Goal: Task Accomplishment & Management: Complete application form

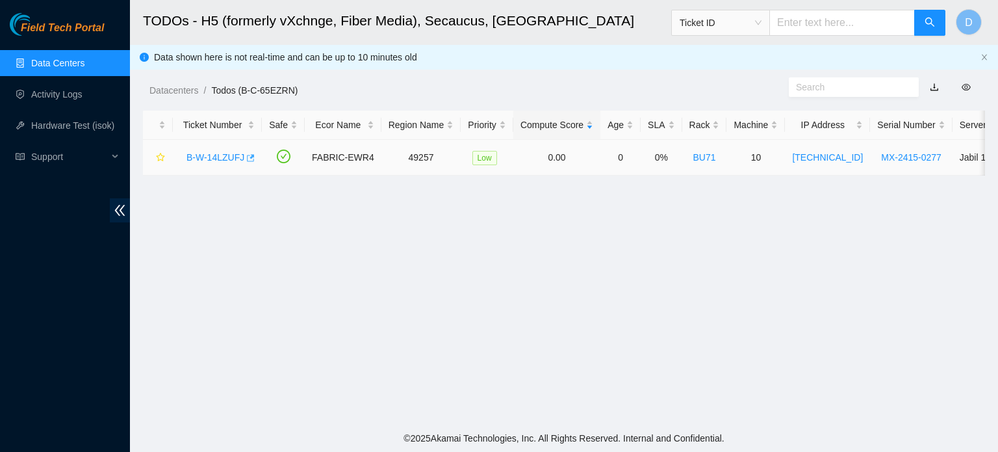
click at [250, 160] on icon "button" at bounding box center [251, 157] width 8 height 7
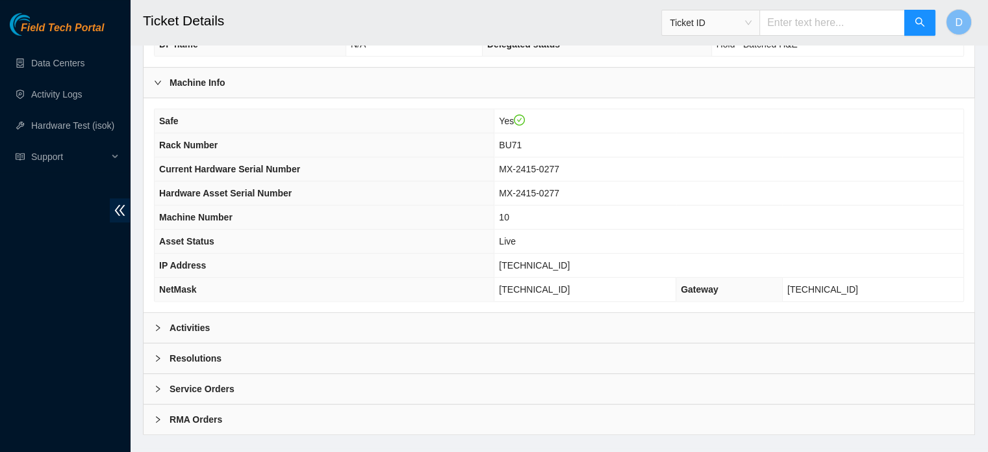
scroll to position [411, 0]
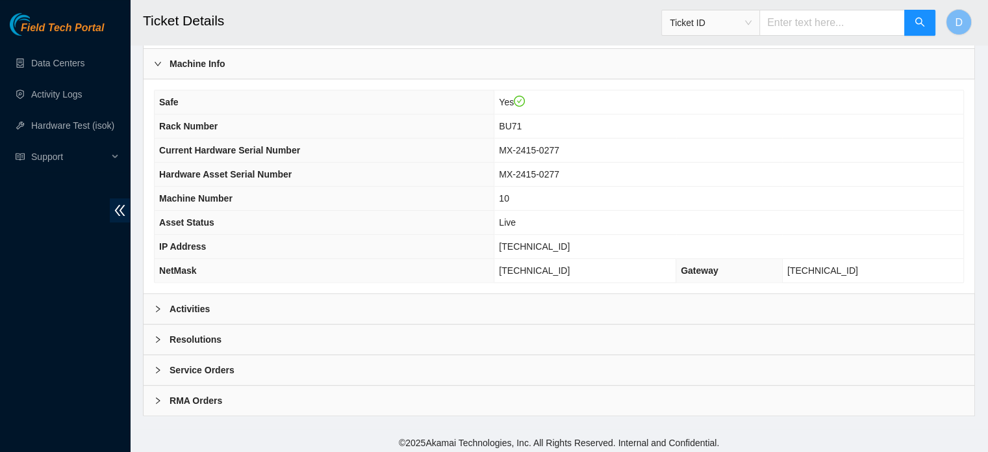
click at [255, 309] on div "Activities" at bounding box center [559, 309] width 831 height 30
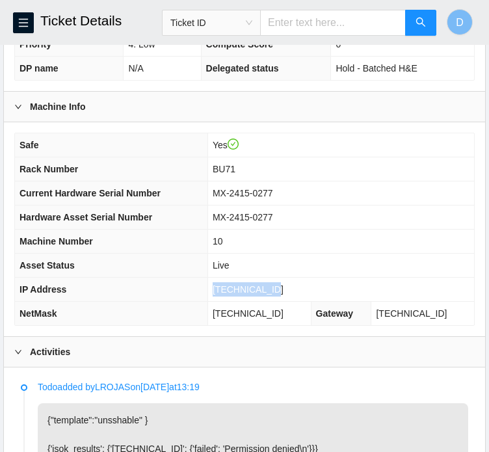
drag, startPoint x: 224, startPoint y: 299, endPoint x: 289, endPoint y: 303, distance: 65.1
click at [289, 302] on td "[TECHNICAL_ID]" at bounding box center [340, 289] width 266 height 24
copy span "[TECHNICAL_ID]"
drag, startPoint x: 227, startPoint y: 324, endPoint x: 304, endPoint y: 319, distance: 77.5
click at [304, 319] on td "[TECHNICAL_ID]" at bounding box center [258, 314] width 103 height 24
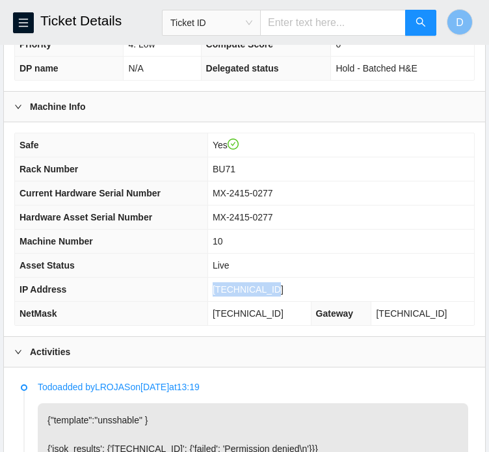
copy span "[TECHNICAL_ID]"
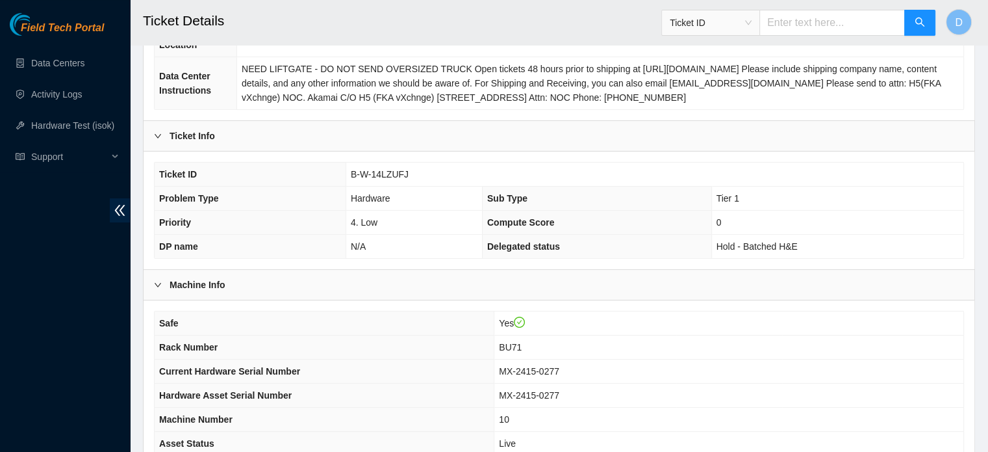
scroll to position [188, 0]
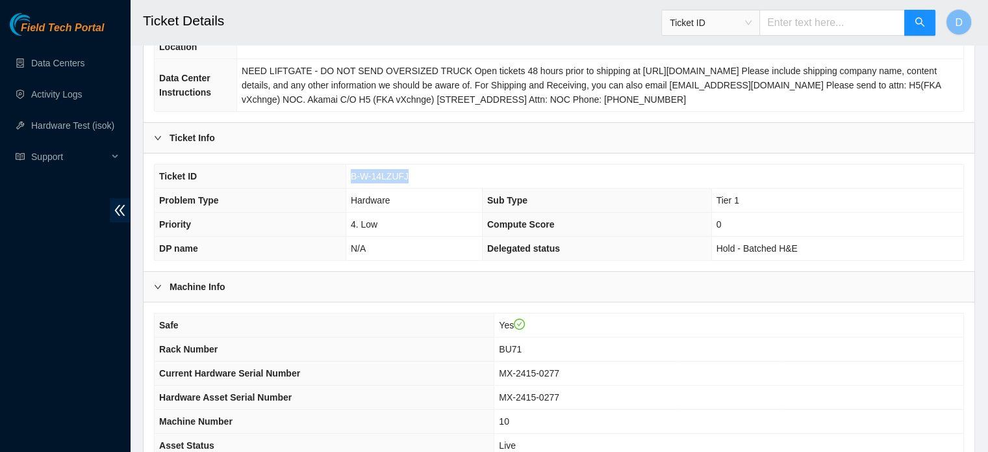
drag, startPoint x: 348, startPoint y: 174, endPoint x: 406, endPoint y: 175, distance: 57.2
click at [406, 175] on td "B-W-14LZUFJ" at bounding box center [655, 176] width 618 height 24
copy span "B-W-14LZUFJ"
click at [70, 125] on link "Hardware Test (isok)" at bounding box center [72, 125] width 83 height 10
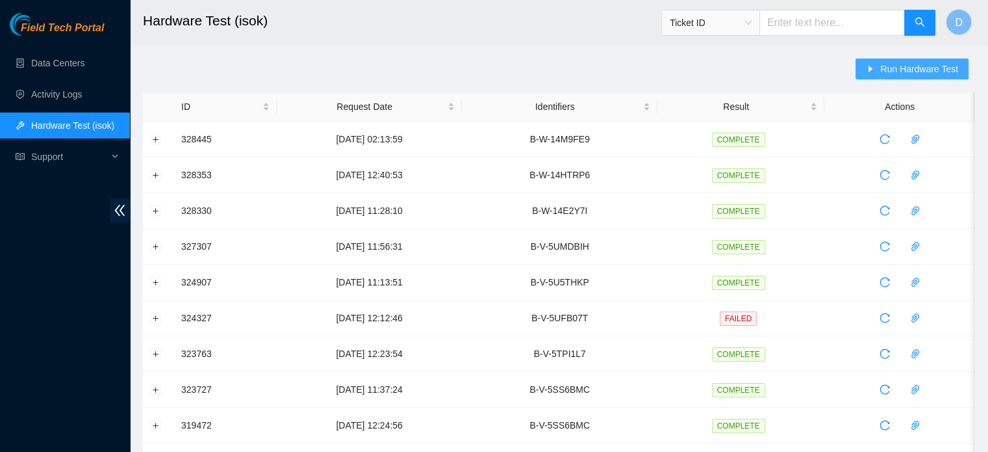
click at [869, 68] on icon "caret-right" at bounding box center [870, 68] width 9 height 9
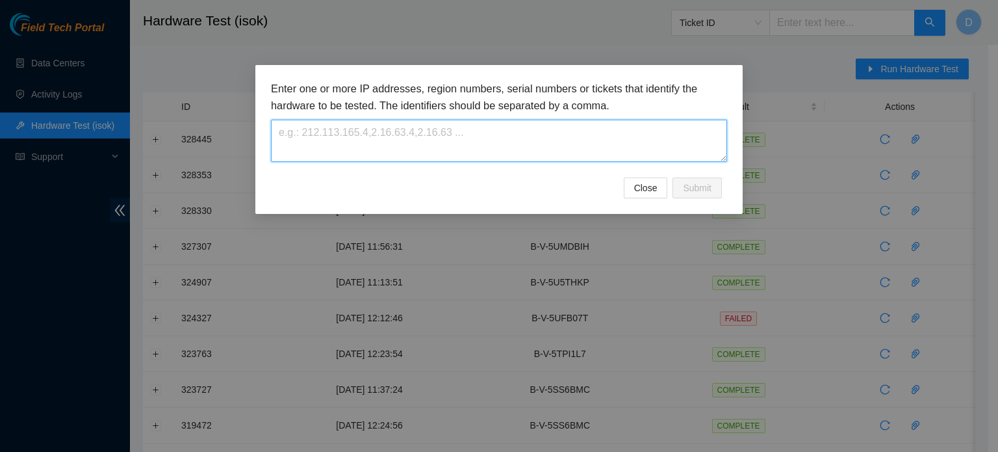
click at [422, 149] on textarea at bounding box center [499, 141] width 456 height 42
paste textarea "B-W-14LZUFJ"
type textarea "B-W-14LZUFJ"
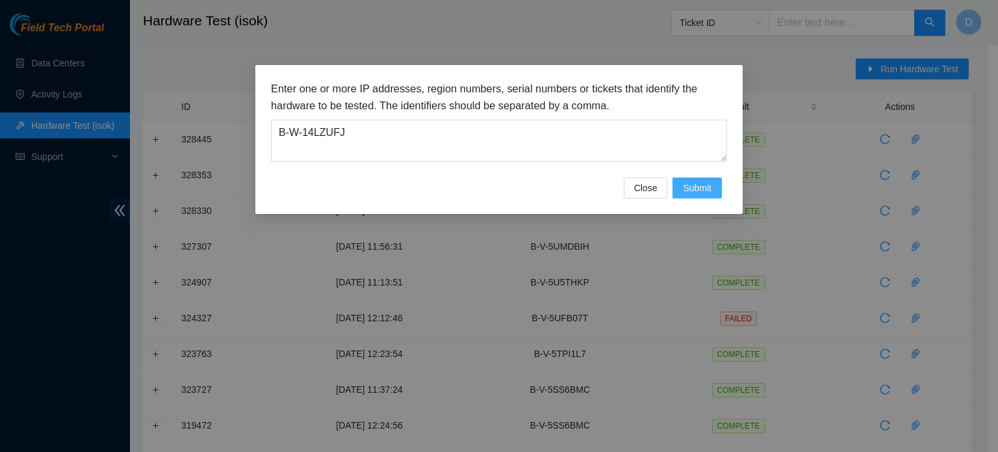
click at [695, 187] on span "Submit" at bounding box center [697, 188] width 29 height 14
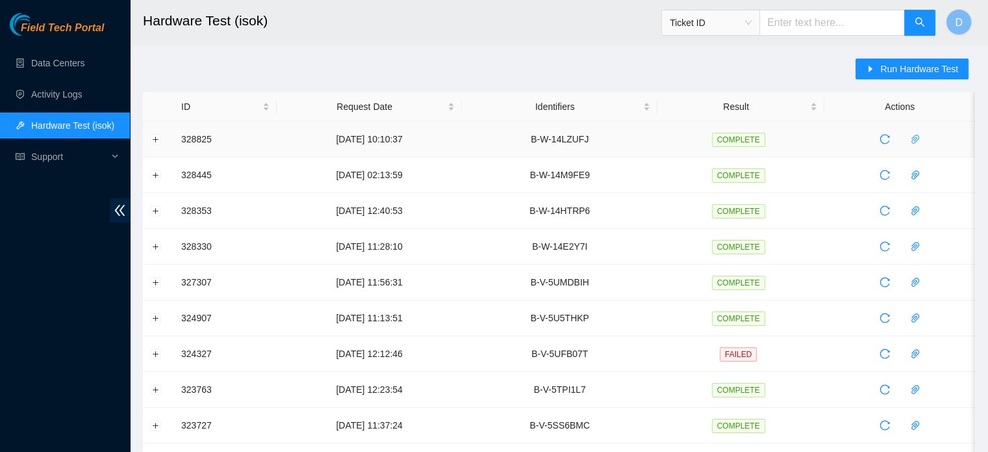
click at [918, 138] on icon "paper-clip" at bounding box center [915, 139] width 10 height 10
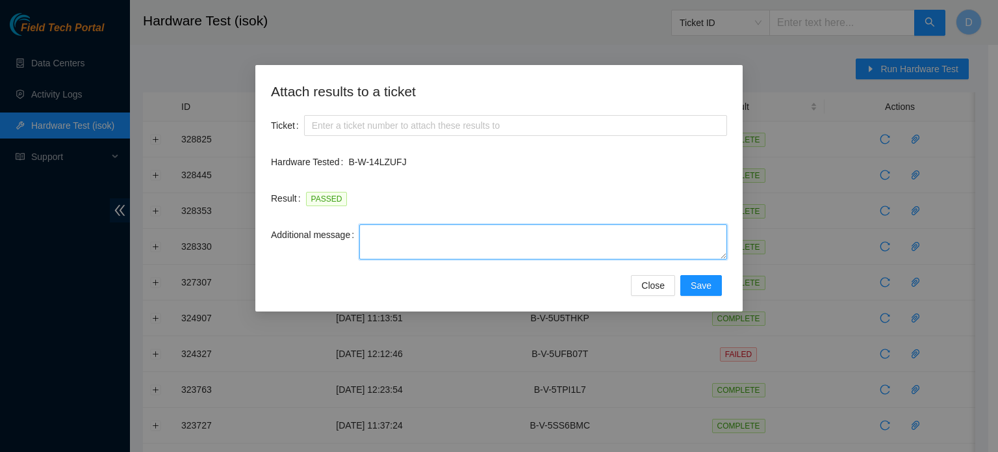
click at [404, 248] on textarea "Additional message" at bounding box center [543, 241] width 368 height 35
paste textarea "-Safely powered down machine -Power on/rebooted machine -Rescued server with ve…"
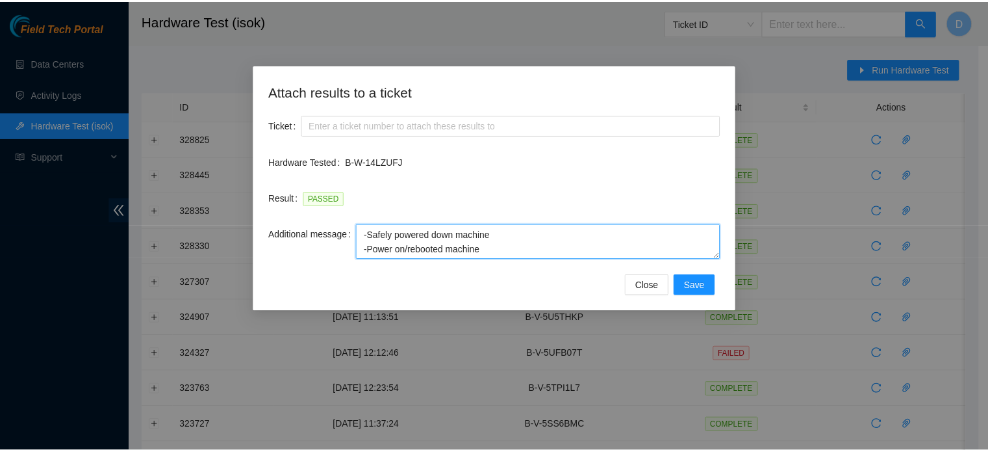
scroll to position [53, 0]
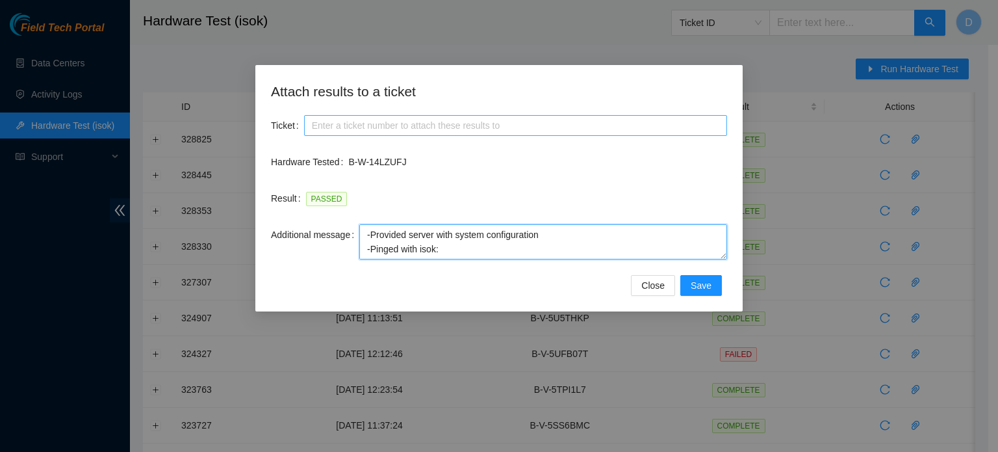
type textarea "-Safely powered down machine -Power on/rebooted machine -Rescued server with ve…"
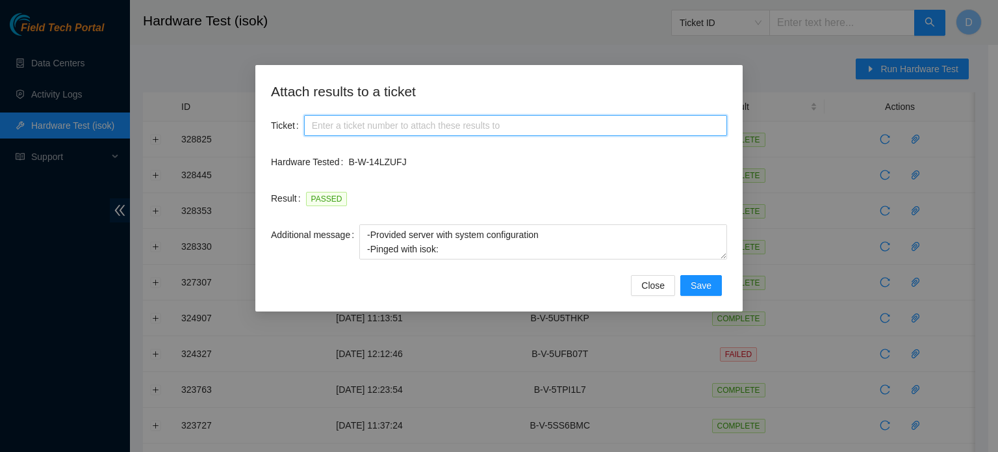
click at [411, 117] on input "Ticket" at bounding box center [515, 125] width 423 height 21
paste input "B-W-14LZUFJ"
type input "B-W-14LZUFJ"
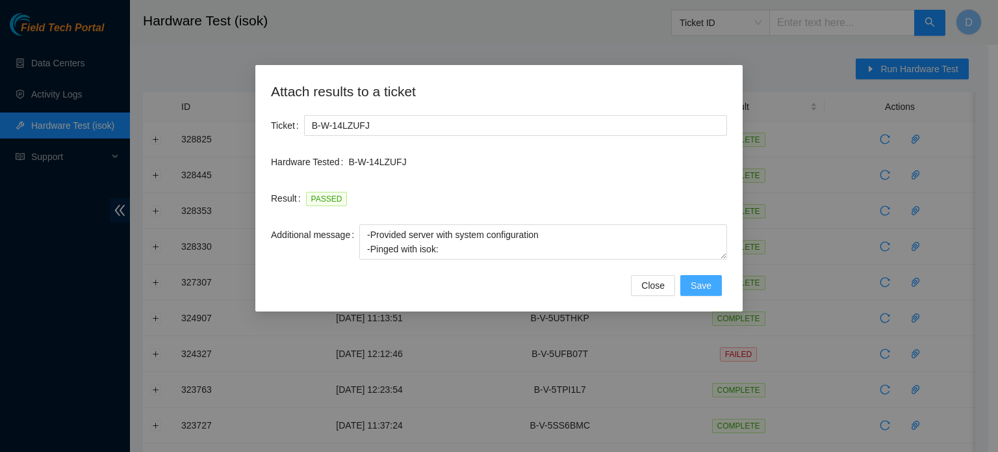
click at [710, 286] on span "Save" at bounding box center [701, 285] width 21 height 14
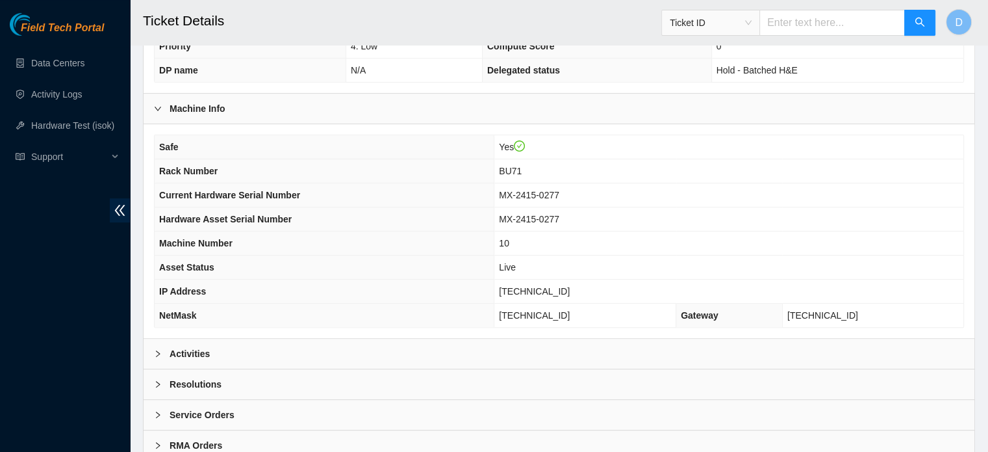
scroll to position [411, 0]
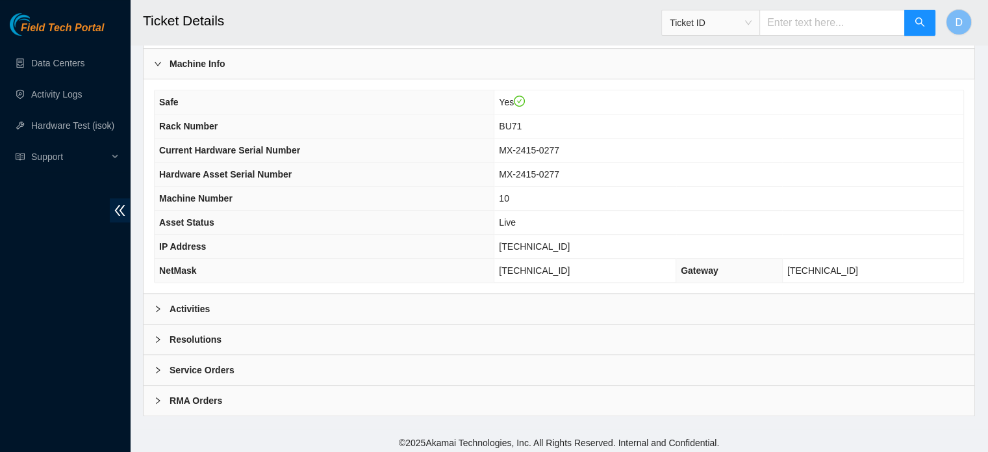
drag, startPoint x: 200, startPoint y: 335, endPoint x: 259, endPoint y: 313, distance: 62.9
click at [201, 335] on b "Resolutions" at bounding box center [196, 339] width 52 height 14
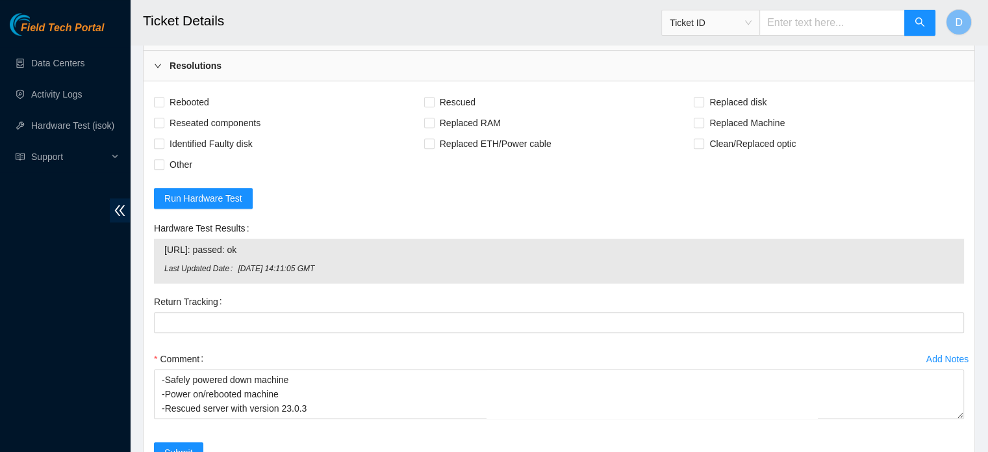
scroll to position [541, 0]
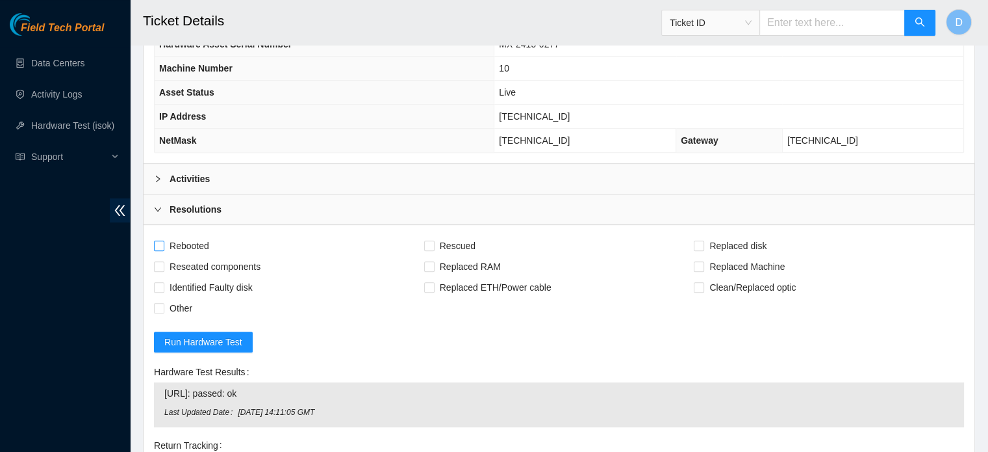
drag, startPoint x: 181, startPoint y: 240, endPoint x: 203, endPoint y: 239, distance: 22.8
click at [181, 239] on span "Rebooted" at bounding box center [189, 245] width 50 height 21
click at [163, 240] on input "Rebooted" at bounding box center [158, 244] width 9 height 9
checkbox input "true"
click at [444, 242] on span "Rescued" at bounding box center [458, 245] width 46 height 21
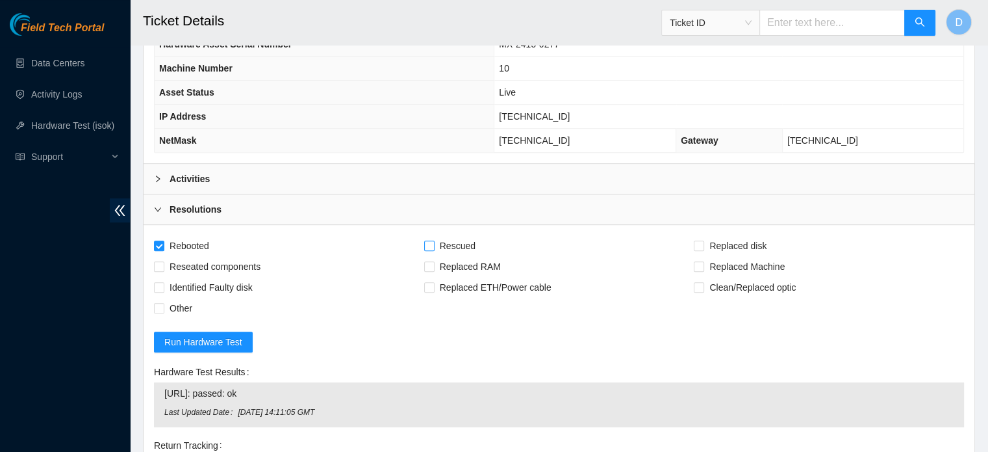
click at [433, 242] on input "Rescued" at bounding box center [428, 244] width 9 height 9
checkbox input "true"
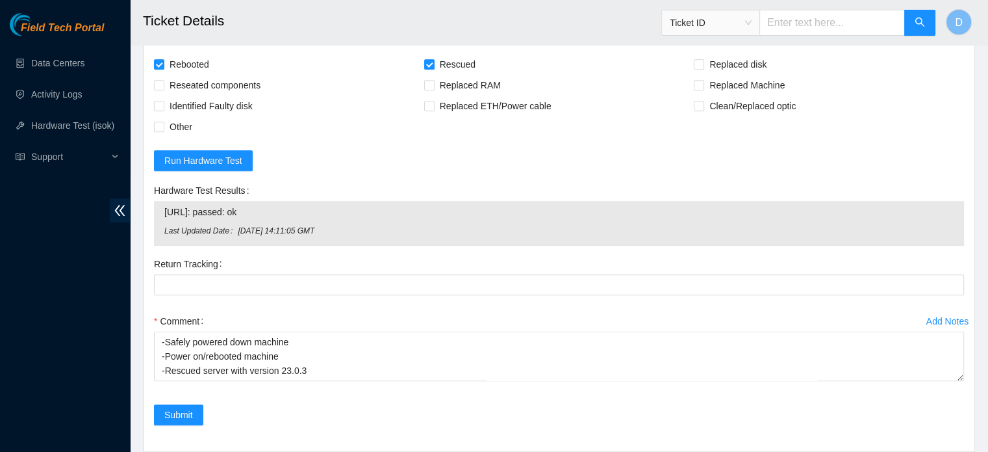
scroll to position [819, 0]
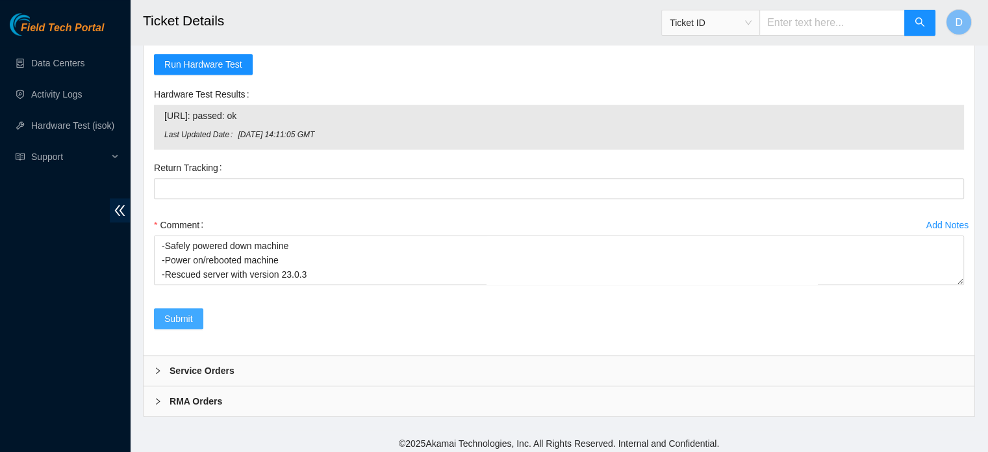
click at [159, 311] on button "Submit" at bounding box center [178, 318] width 49 height 21
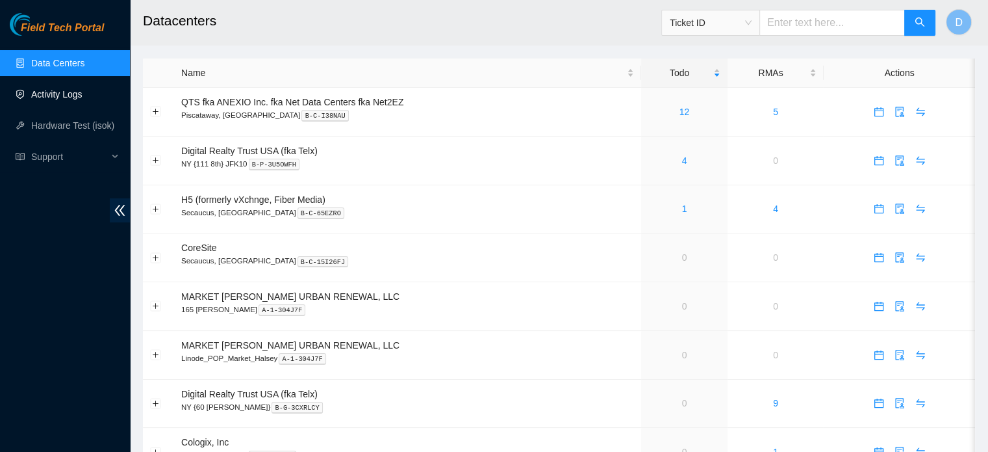
click at [31, 99] on link "Activity Logs" at bounding box center [56, 94] width 51 height 10
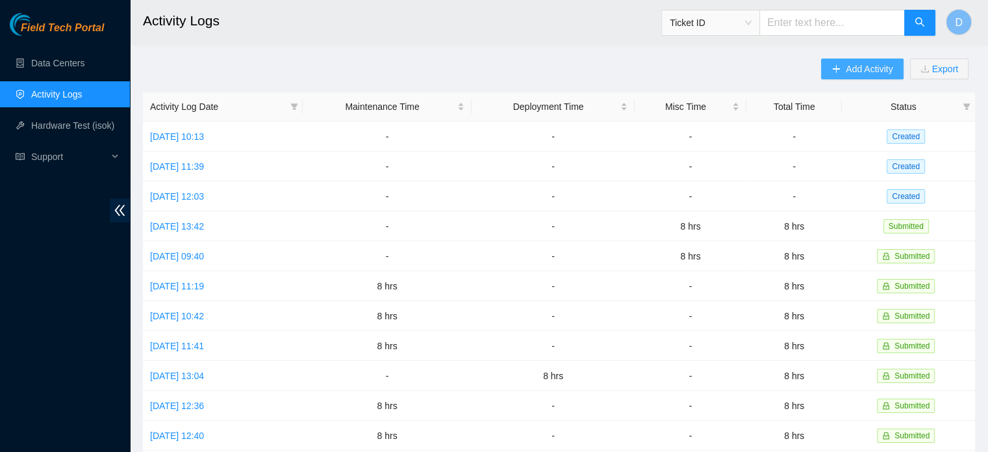
click at [853, 64] on span "Add Activity" at bounding box center [869, 69] width 47 height 14
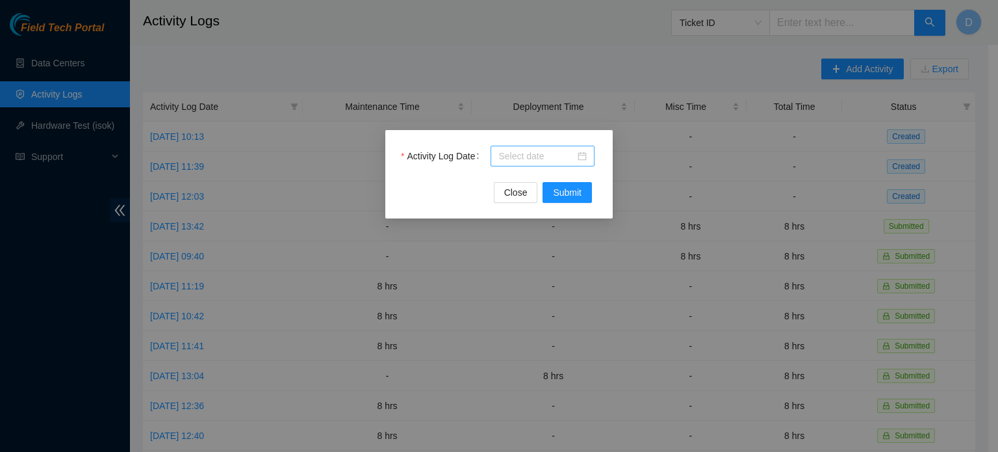
click at [580, 155] on div at bounding box center [542, 156] width 88 height 14
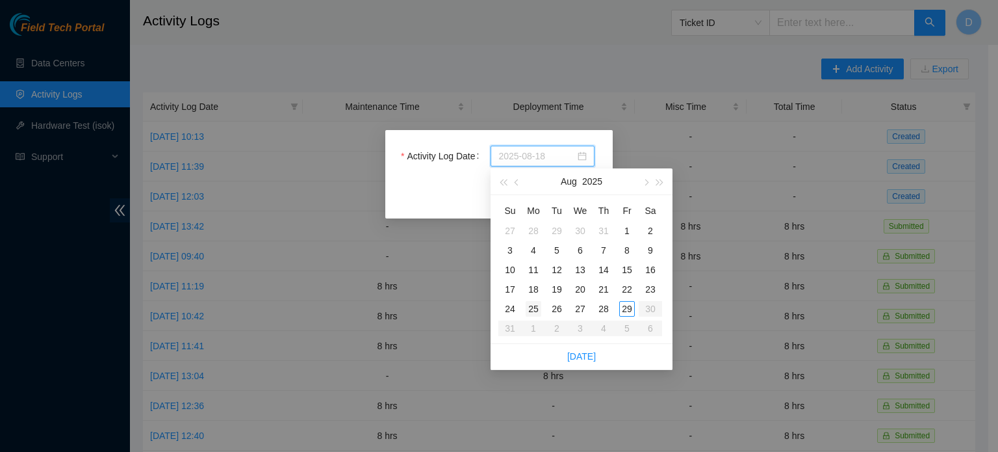
type input "2025-08-25"
click at [533, 303] on div "25" at bounding box center [534, 309] width 16 height 16
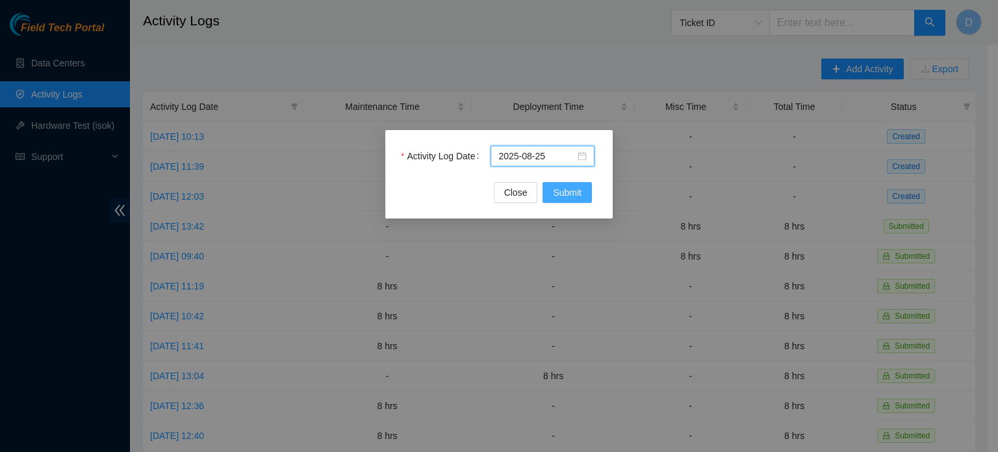
click at [558, 196] on span "Submit" at bounding box center [567, 192] width 29 height 14
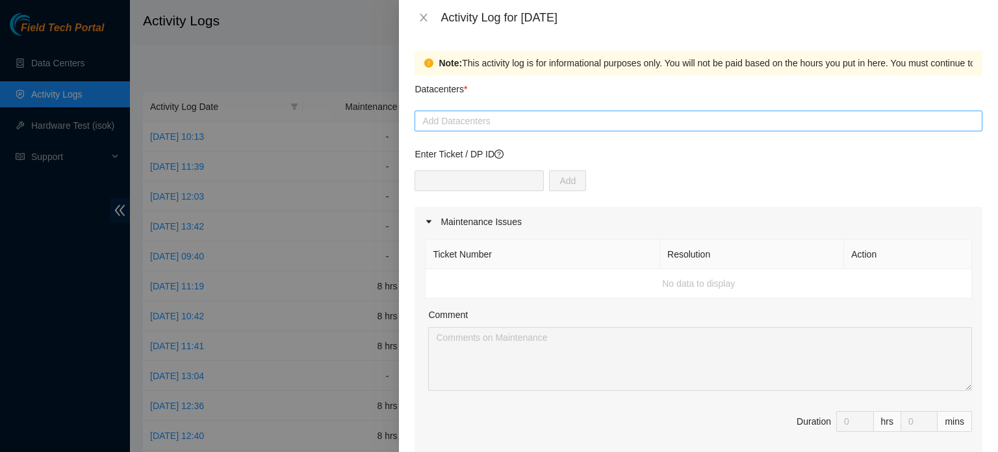
click at [545, 114] on div at bounding box center [698, 121] width 561 height 16
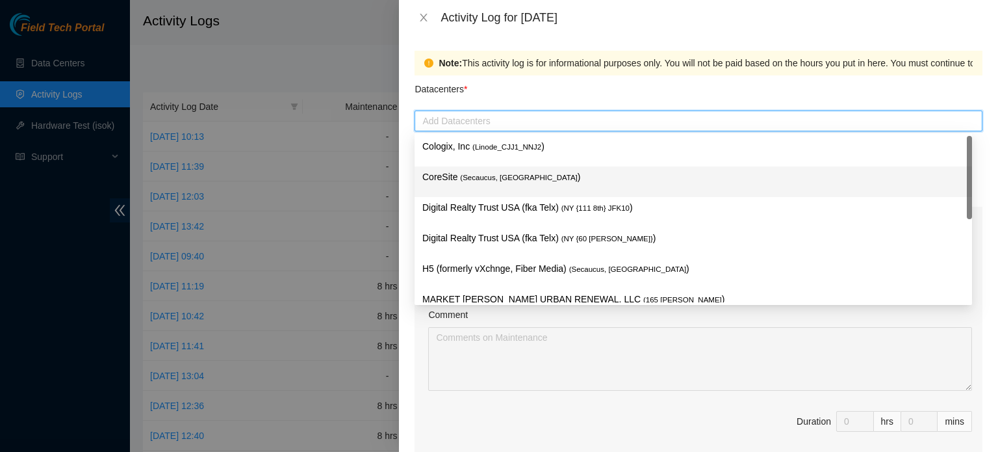
scroll to position [81, 0]
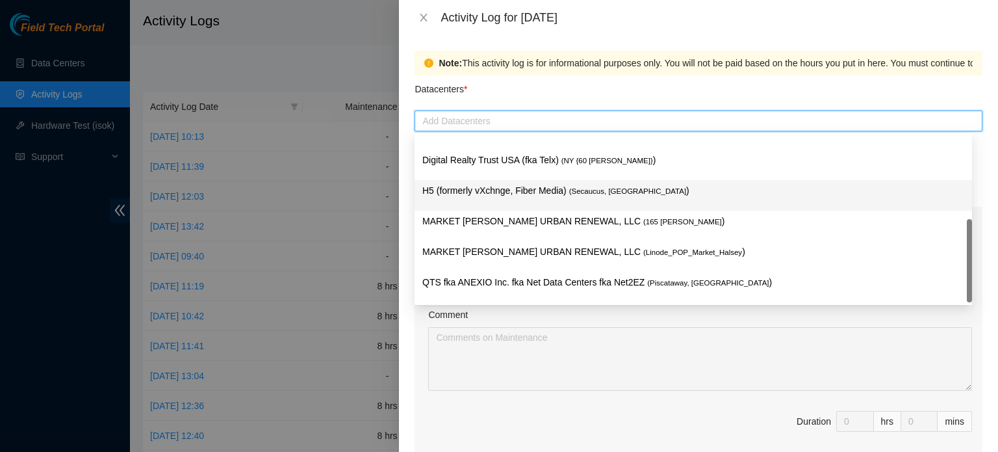
click at [486, 194] on p "H5 (formerly vXchnge, Fiber Media) ( Secaucus, NJ )" at bounding box center [693, 190] width 542 height 15
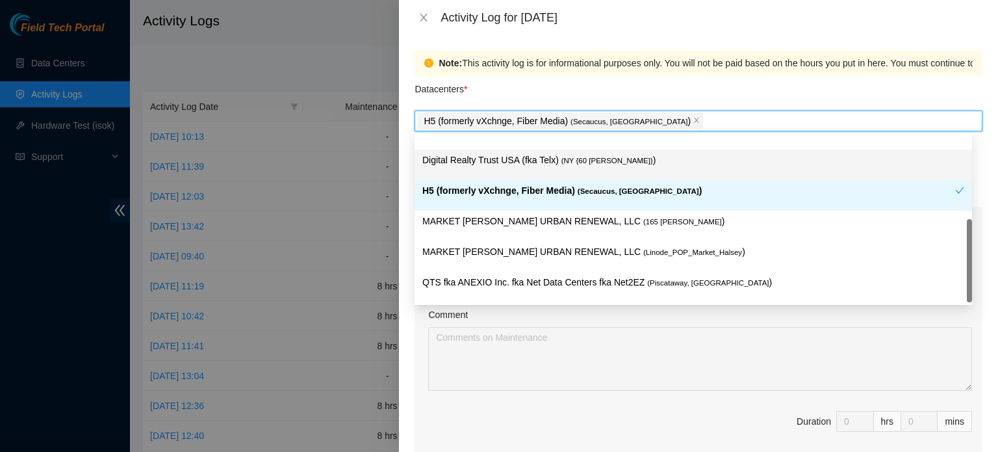
click at [764, 80] on div "Datacenters *" at bounding box center [699, 92] width 568 height 35
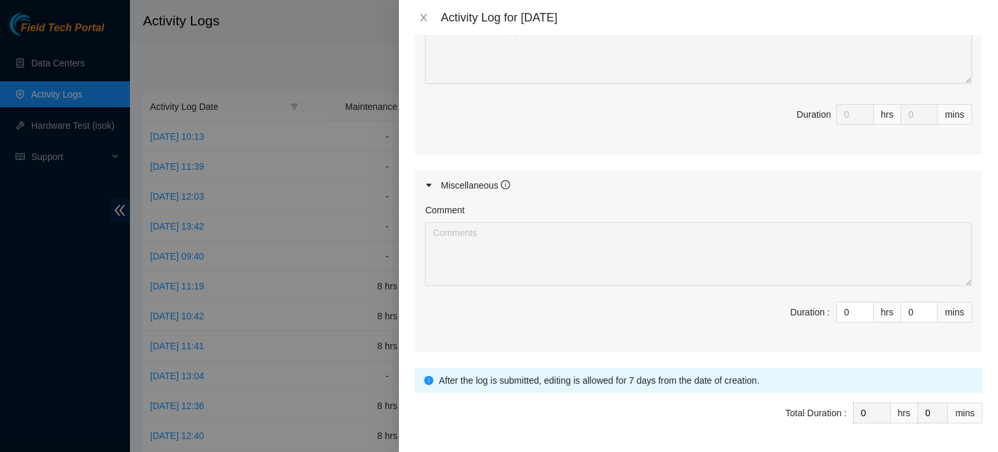
scroll to position [615, 0]
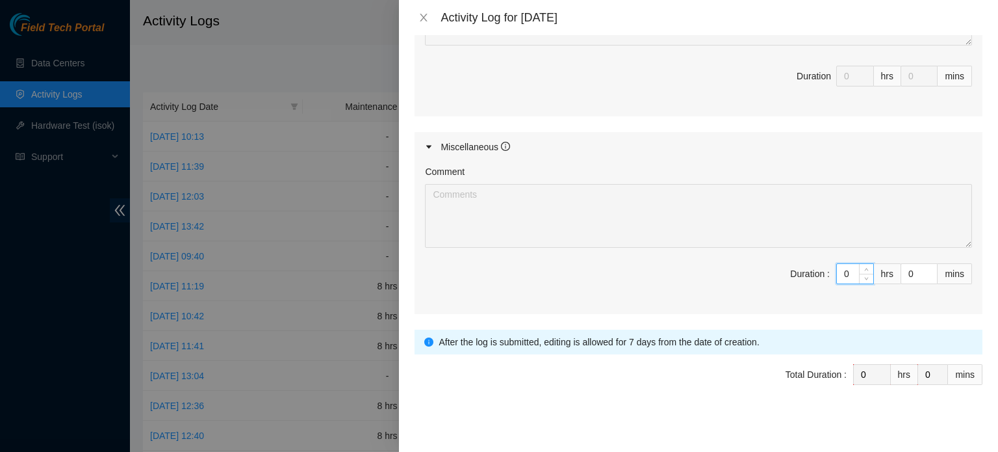
drag, startPoint x: 840, startPoint y: 268, endPoint x: 744, endPoint y: 268, distance: 96.2
click at [754, 270] on span "Duration : 0 hrs 0 mins" at bounding box center [698, 281] width 547 height 36
type input "8"
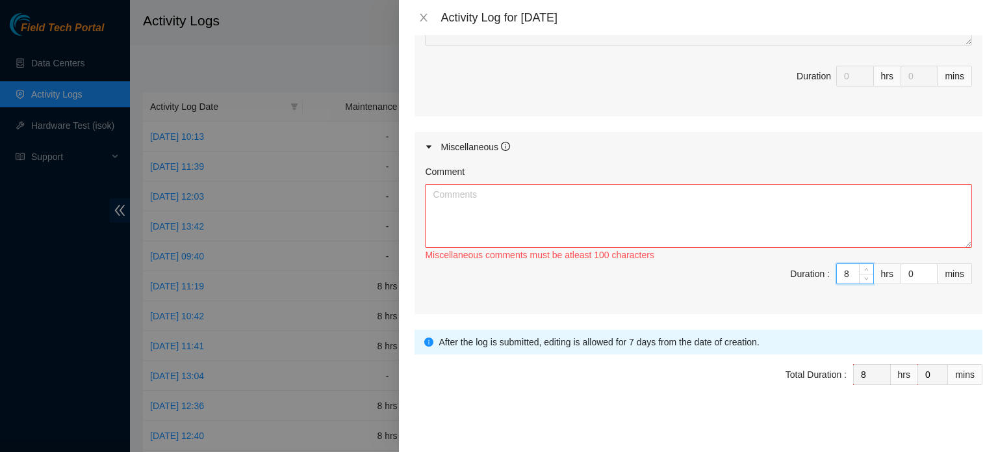
type input "8"
click at [626, 205] on textarea "Comment" at bounding box center [698, 216] width 547 height 64
click at [747, 202] on textarea "Worked on cleaning around the cage, cleaning and scoping some fibers" at bounding box center [698, 216] width 547 height 64
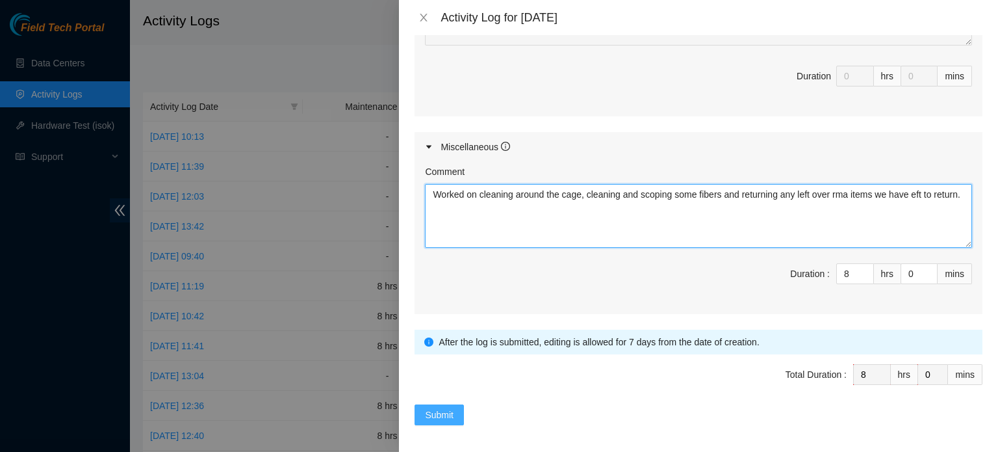
type textarea "Worked on cleaning around the cage, cleaning and scoping some fibers and return…"
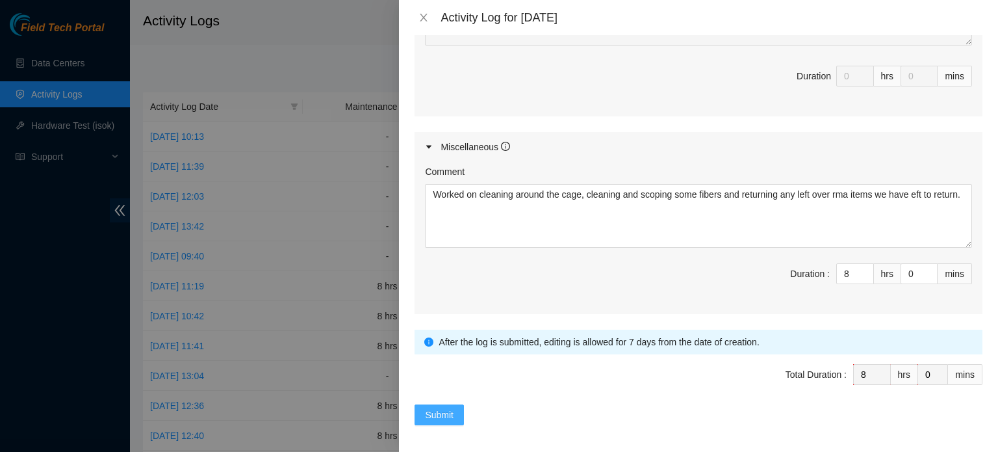
click at [442, 411] on span "Submit" at bounding box center [439, 414] width 29 height 14
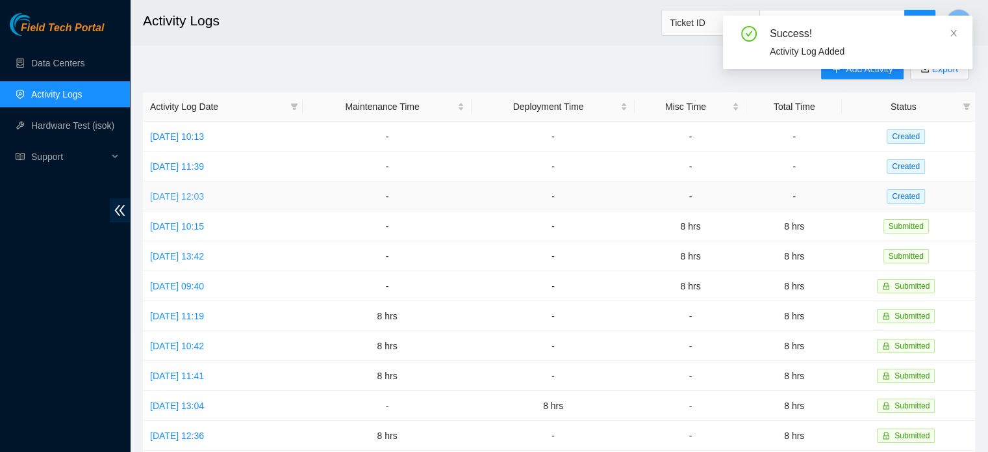
click at [204, 193] on link "Tue, 26 Aug 2025 12:03" at bounding box center [177, 196] width 54 height 10
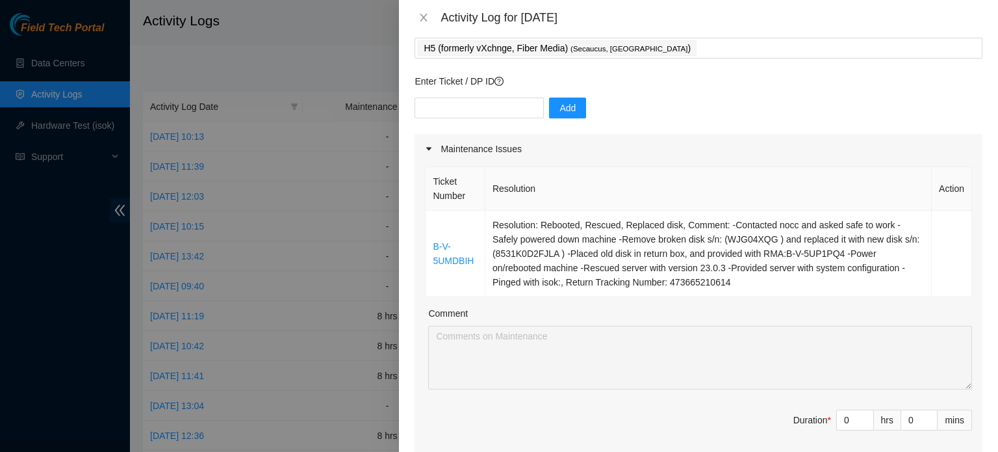
scroll to position [260, 0]
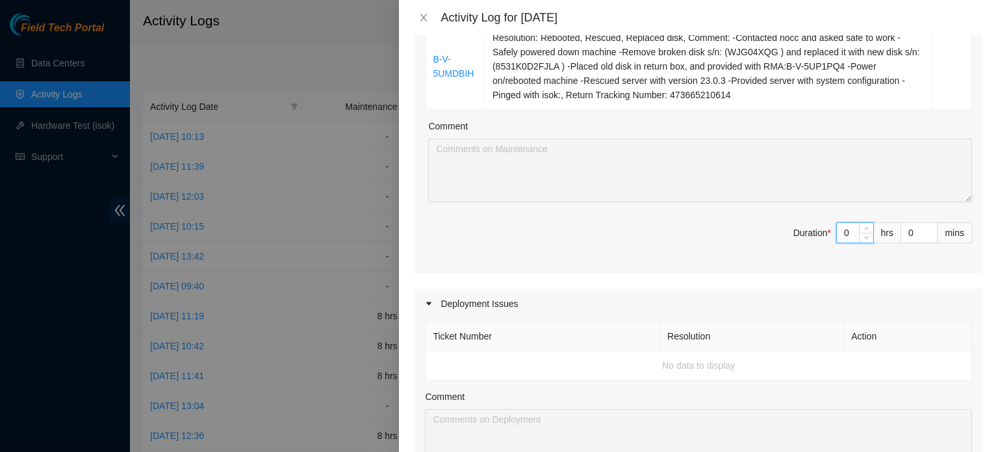
drag, startPoint x: 840, startPoint y: 230, endPoint x: 775, endPoint y: 230, distance: 64.3
click at [787, 230] on span "Duration * 0 hrs 0 mins" at bounding box center [698, 240] width 547 height 36
type input "8"
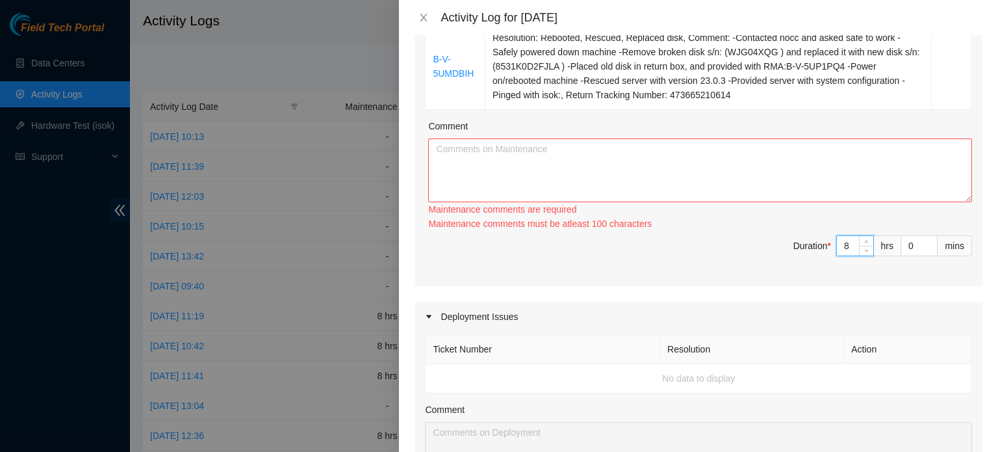
scroll to position [130, 0]
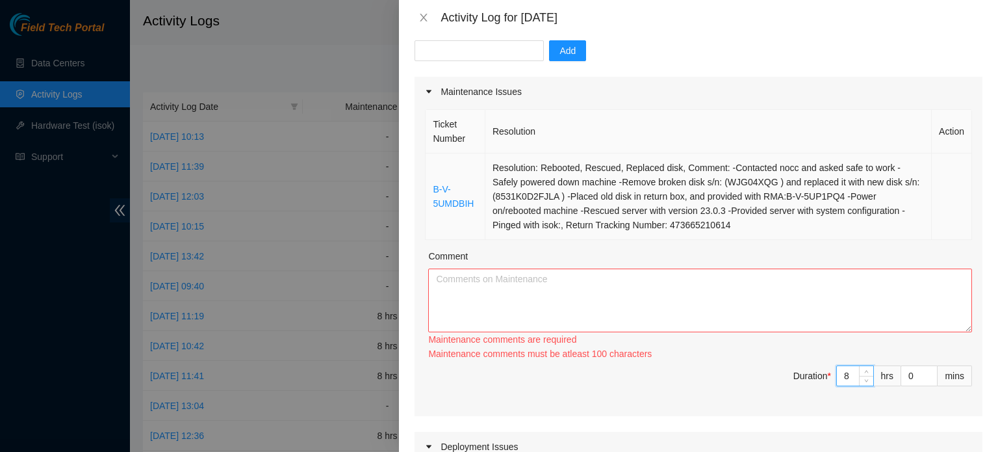
type input "8"
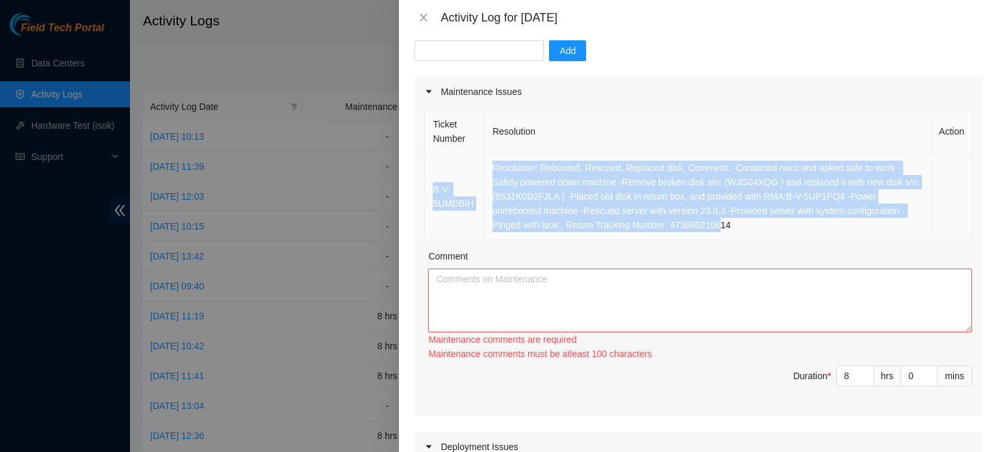
drag, startPoint x: 712, startPoint y: 226, endPoint x: 432, endPoint y: 192, distance: 282.2
click at [432, 192] on tr "B-V-5UMDBIH Resolution: Rebooted, Rescued, Replaced disk, Comment: -Contacted n…" at bounding box center [699, 196] width 547 height 86
copy tr "B-V-5UMDBIH Resolution: Rebooted, Rescued, Replaced disk, Comment: -Contacted n…"
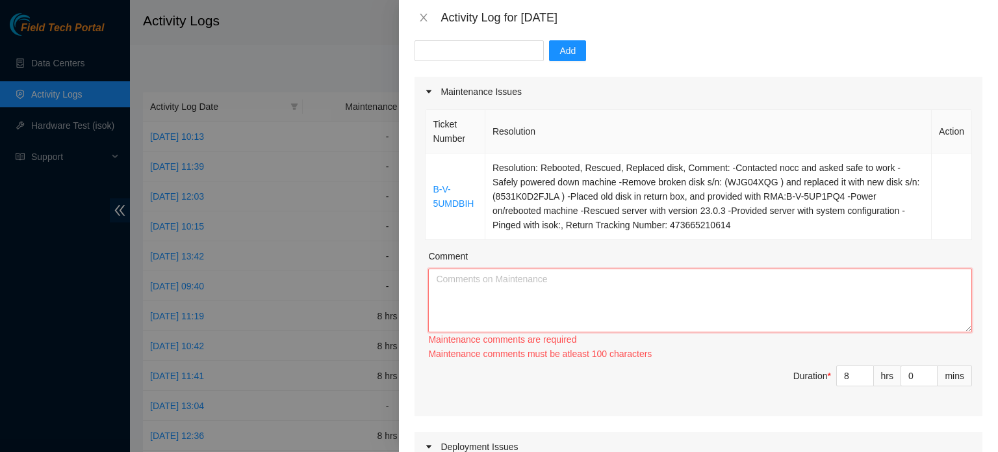
click at [465, 286] on textarea "Comment" at bounding box center [700, 300] width 544 height 64
paste textarea "B-V-5UMDBIH Resolution: Rebooted, Rescued, Replaced disk, Comment: -Contacted n…"
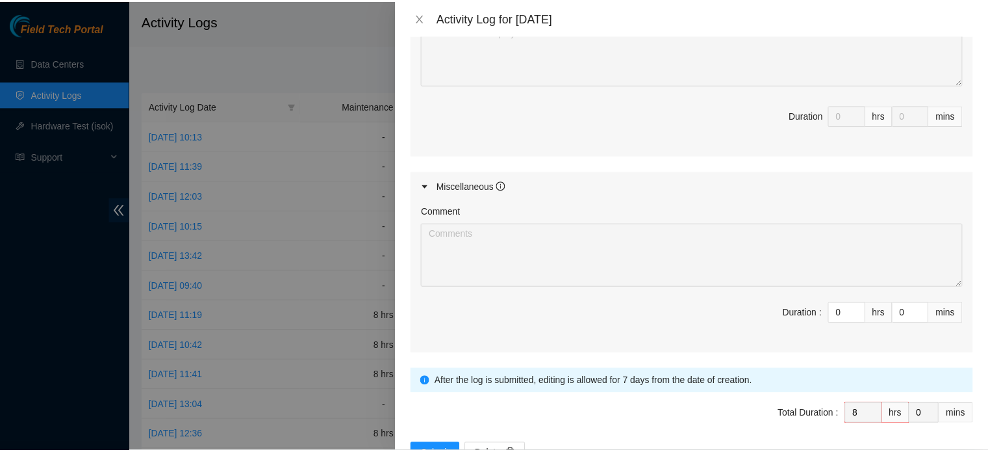
scroll to position [687, 0]
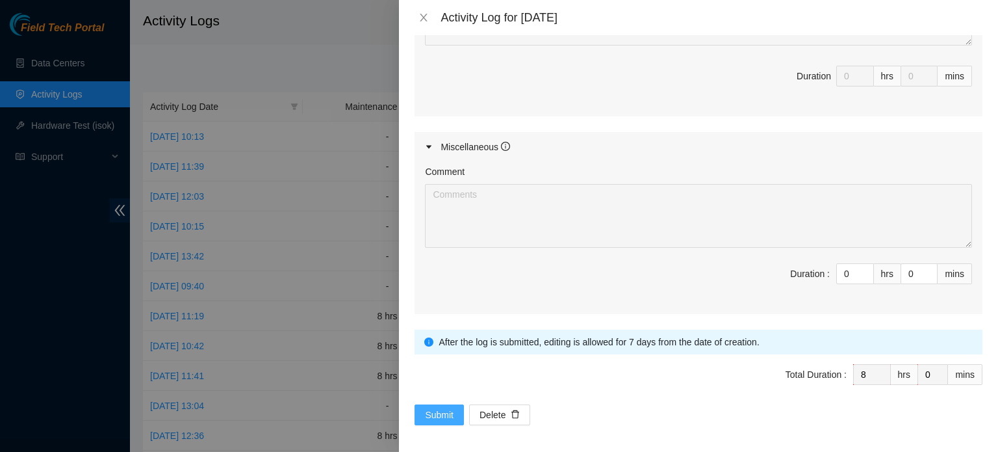
type textarea "B-V-5UMDBIH Resolution: Rebooted, Rescued, Replaced disk, Comment: -Contacted n…"
click at [431, 407] on span "Submit" at bounding box center [439, 414] width 29 height 14
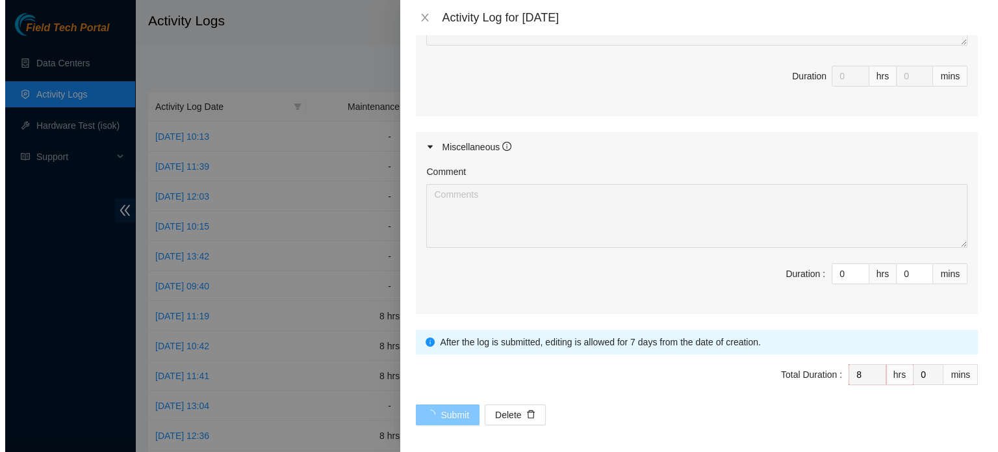
scroll to position [0, 0]
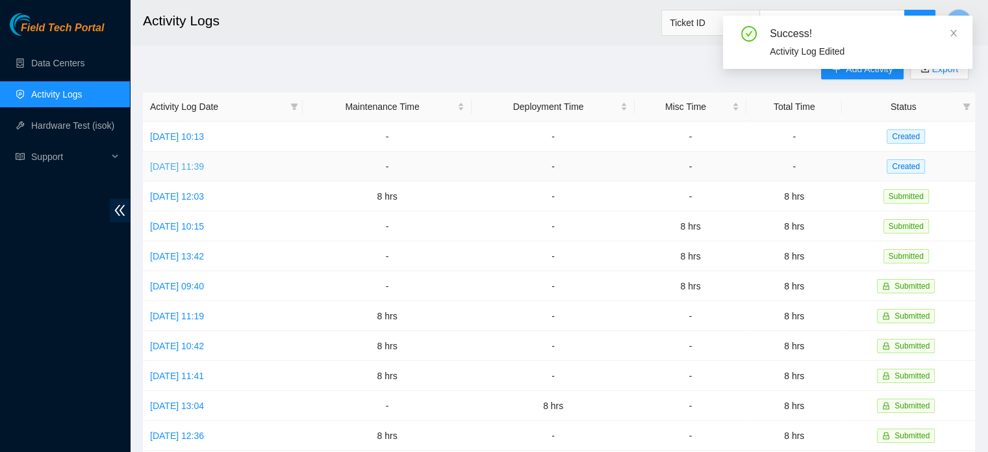
click at [204, 161] on link "Thu, 28 Aug 2025 11:39" at bounding box center [177, 166] width 54 height 10
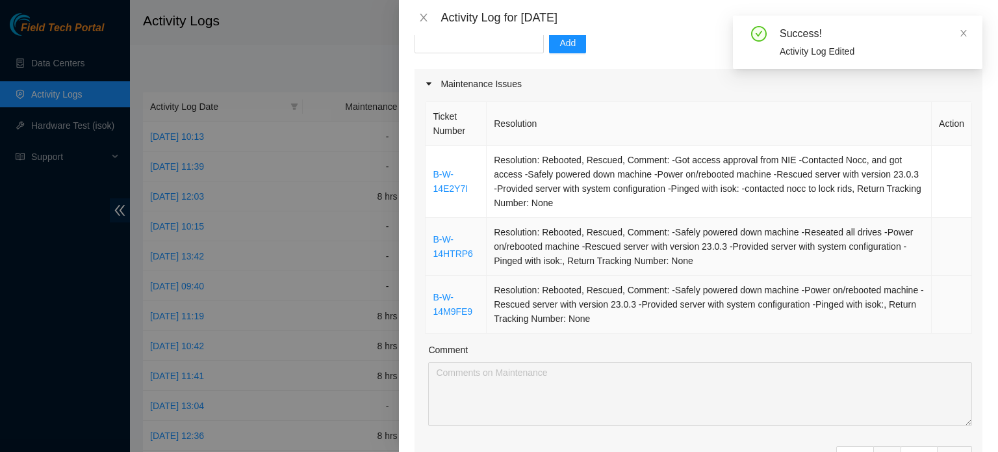
scroll to position [130, 0]
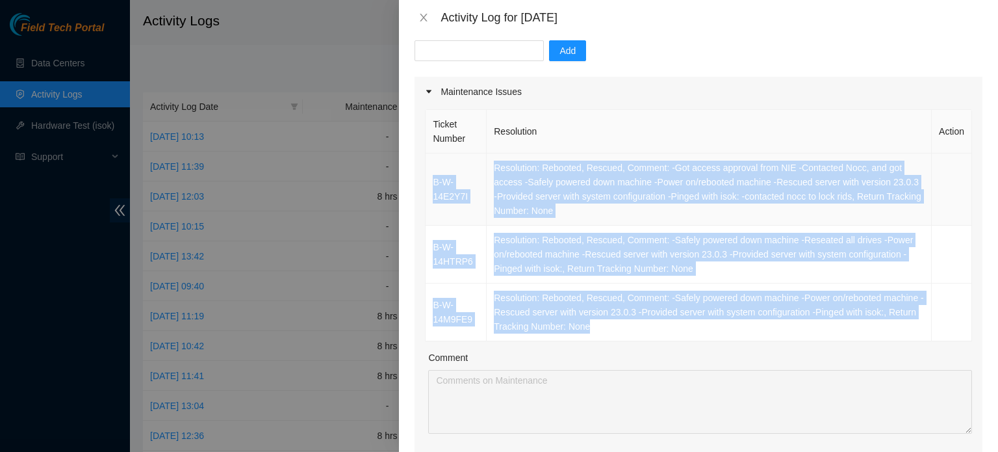
drag, startPoint x: 596, startPoint y: 331, endPoint x: 432, endPoint y: 177, distance: 224.4
click at [432, 177] on tbody "B-W-14E2Y7I Resolution: Rebooted, Rescued, Comment: -Got access approval from N…" at bounding box center [699, 247] width 547 height 188
copy tbody "B-W-14E2Y7I Resolution: Rebooted, Rescued, Comment: -Got access approval from N…"
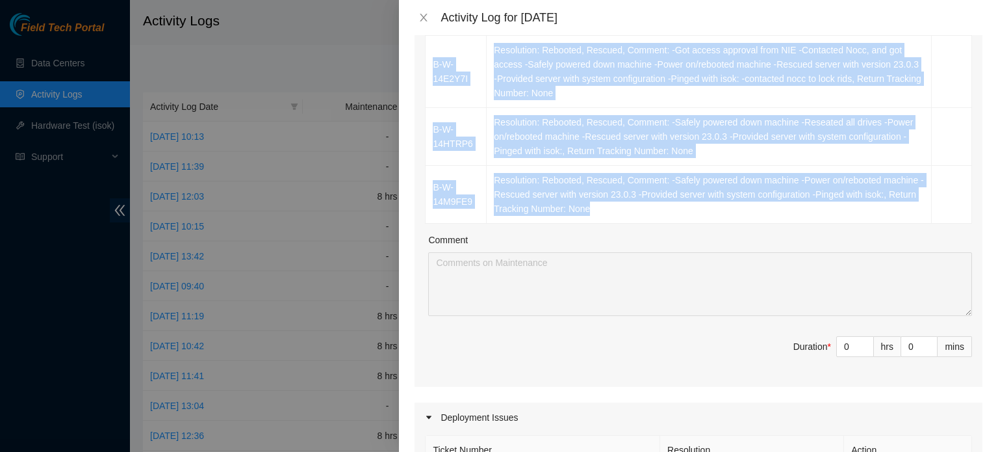
scroll to position [325, 0]
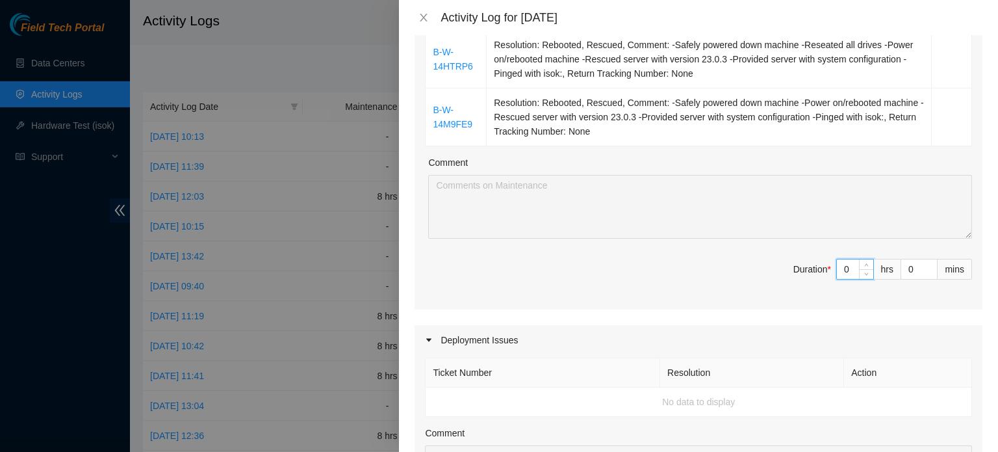
drag, startPoint x: 849, startPoint y: 270, endPoint x: 777, endPoint y: 270, distance: 71.5
click at [777, 270] on span "Duration * 0 hrs 0 mins" at bounding box center [698, 277] width 547 height 36
type input "8"
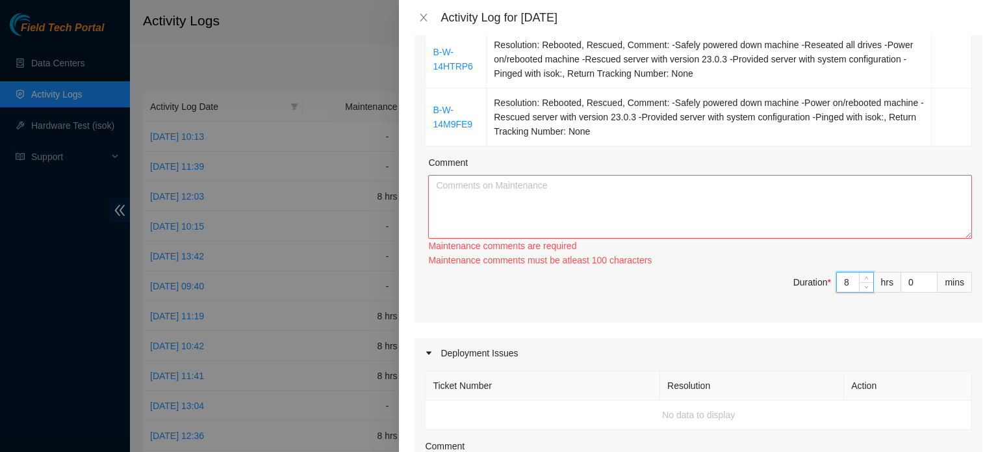
type input "8"
click at [663, 218] on textarea "Comment" at bounding box center [700, 207] width 544 height 64
paste textarea "B-W-14E2Y7I Resolution: Rebooted, Rescued, Comment: -Got access approval from N…"
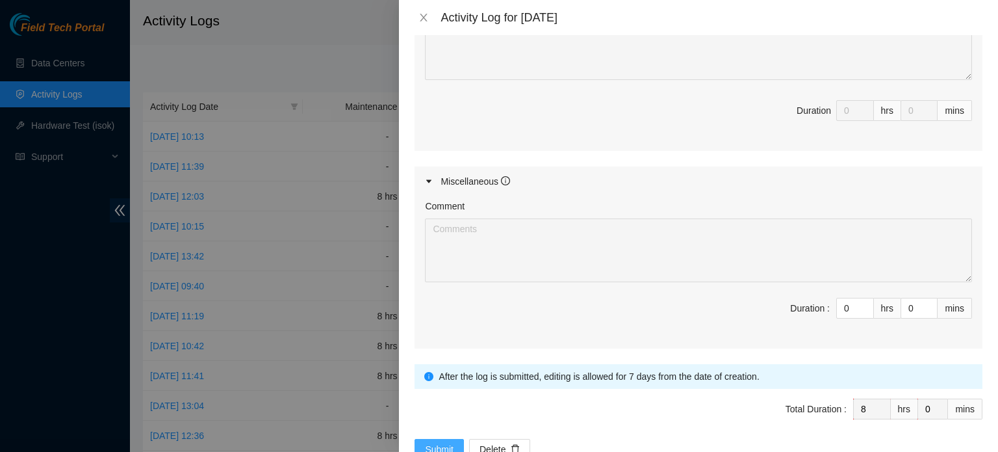
scroll to position [788, 0]
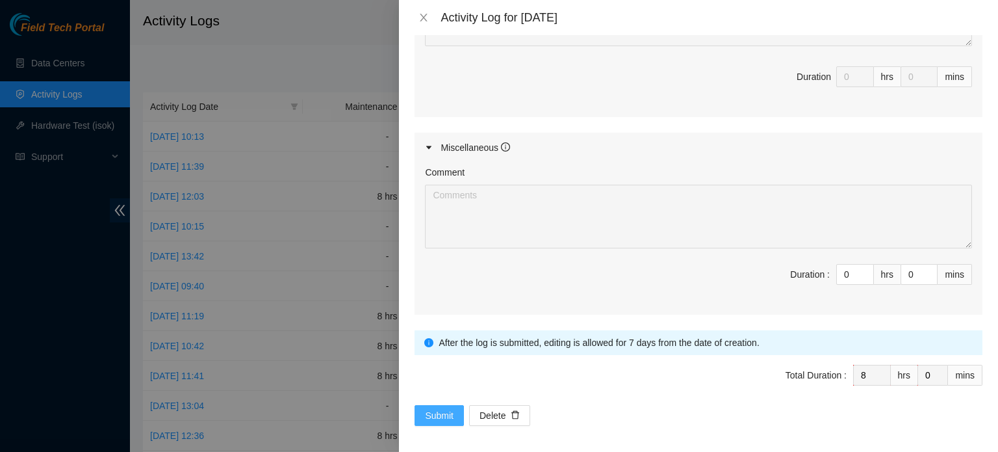
type textarea "B-W-14E2Y7I Resolution: Rebooted, Rescued, Comment: -Got access approval from N…"
click at [431, 405] on button "Submit" at bounding box center [439, 415] width 49 height 21
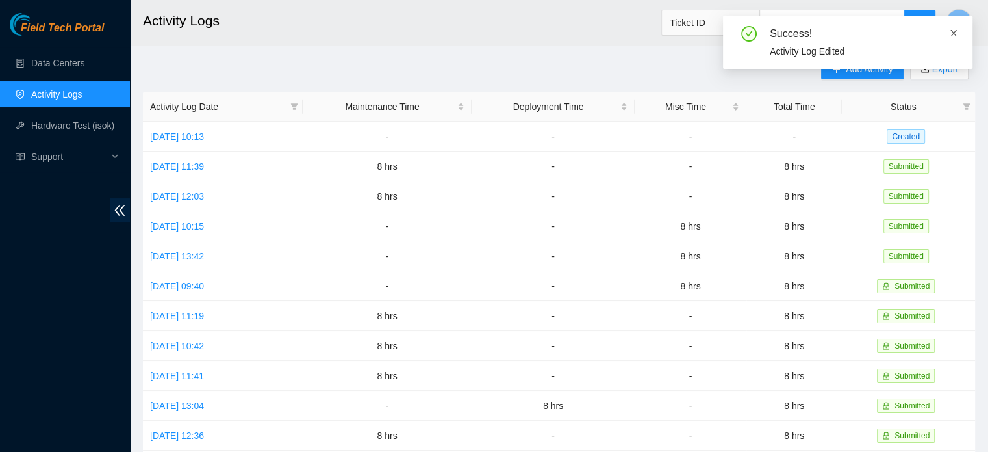
click at [956, 34] on icon "close" at bounding box center [953, 33] width 9 height 9
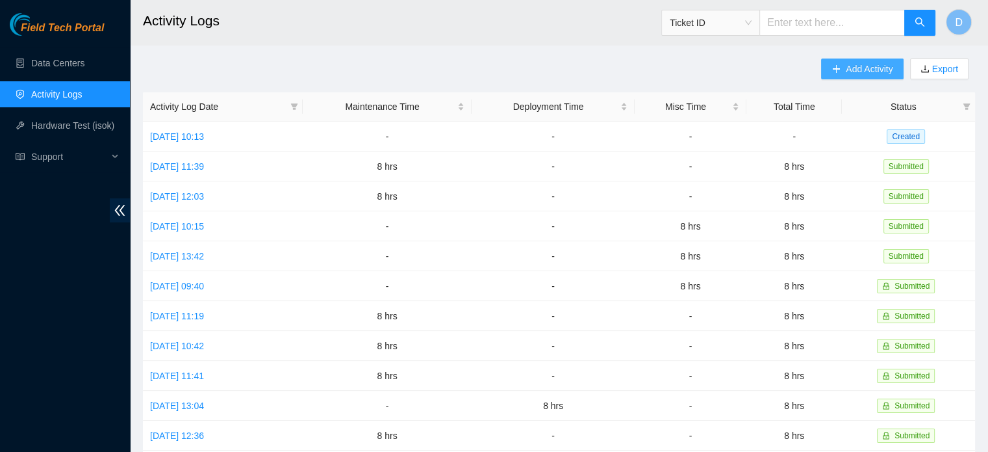
click at [832, 64] on button "Add Activity" at bounding box center [862, 68] width 82 height 21
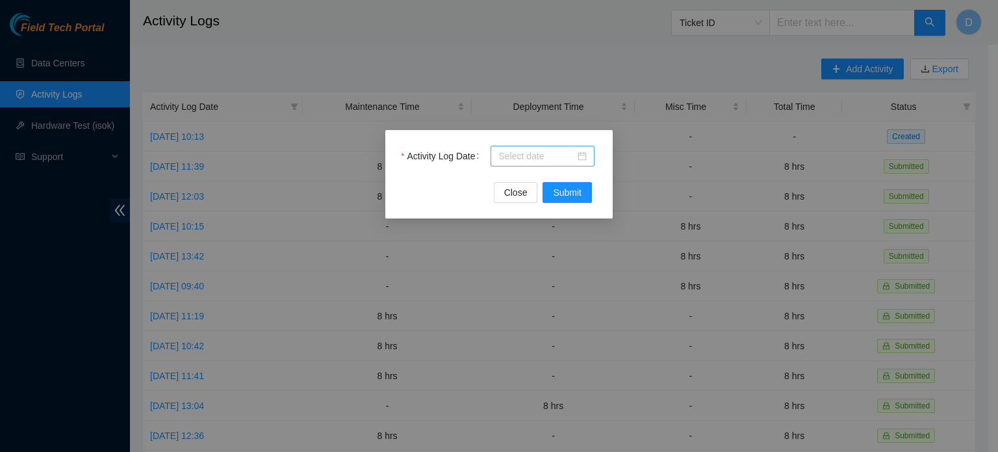
click at [585, 152] on div at bounding box center [542, 156] width 88 height 14
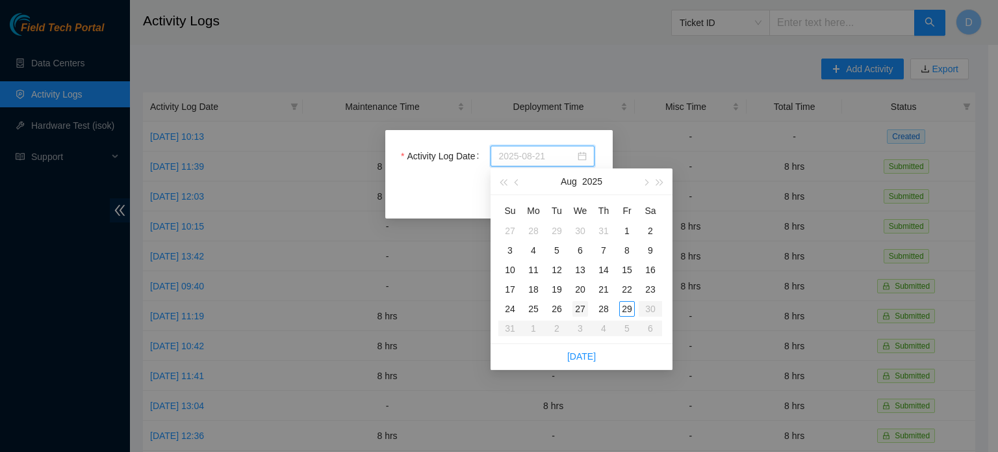
type input "2025-08-27"
click at [579, 307] on div "27" at bounding box center [581, 309] width 16 height 16
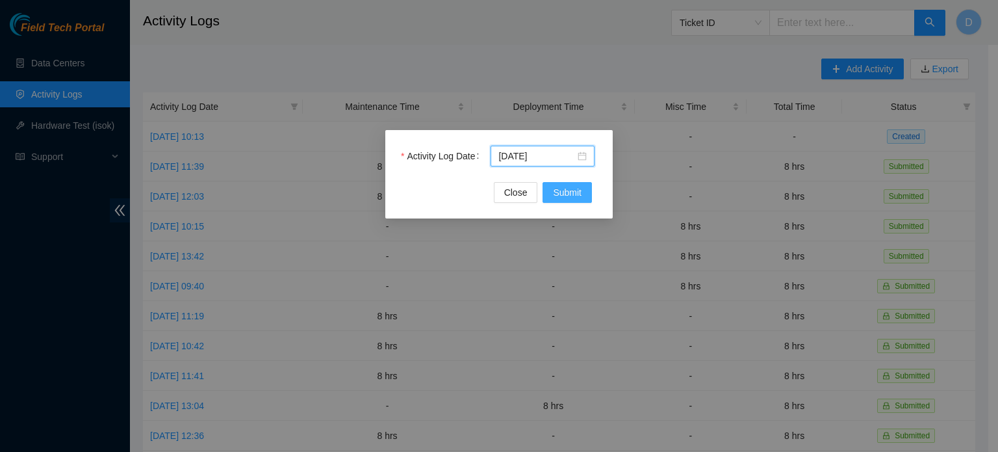
click at [565, 189] on span "Submit" at bounding box center [567, 192] width 29 height 14
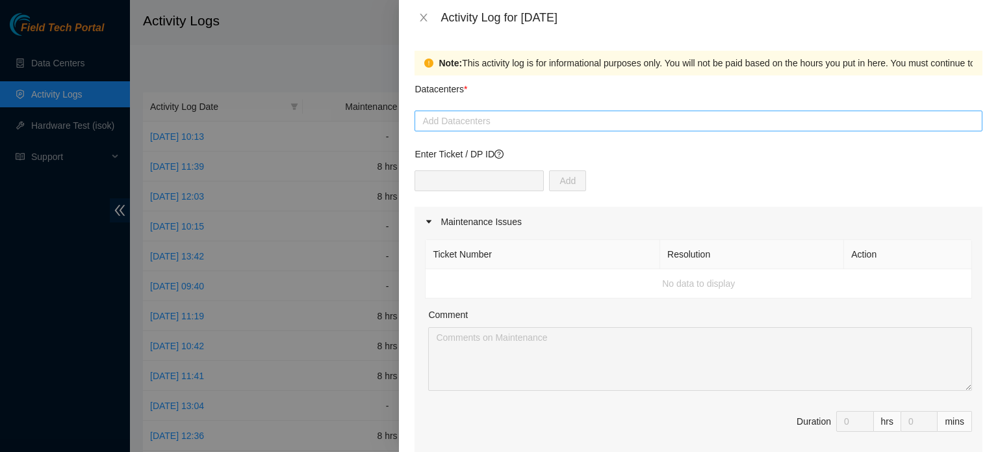
click at [561, 116] on div at bounding box center [698, 121] width 561 height 16
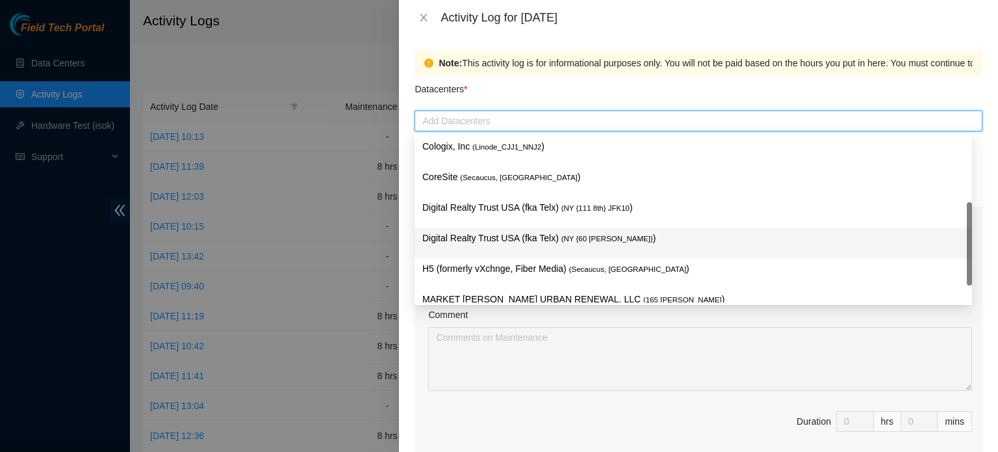
scroll to position [65, 0]
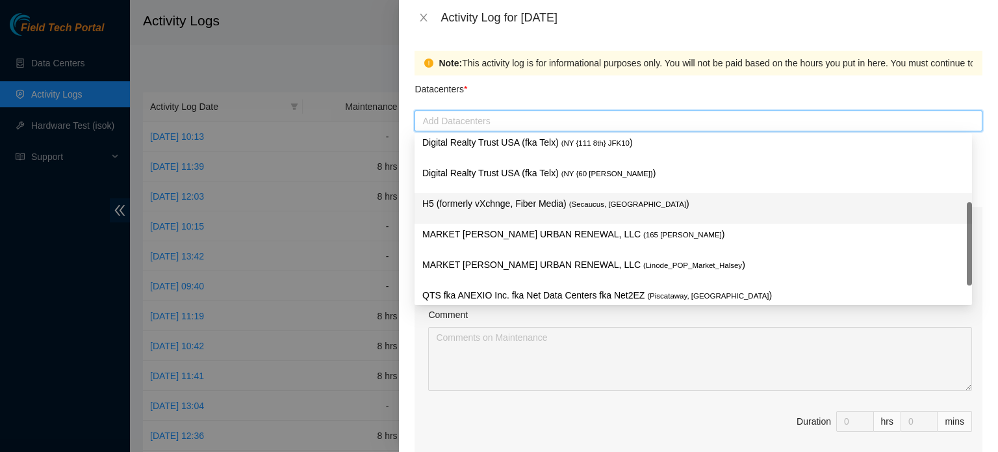
click at [480, 200] on p "H5 (formerly vXchnge, Fiber Media) ( Secaucus, NJ )" at bounding box center [693, 203] width 542 height 15
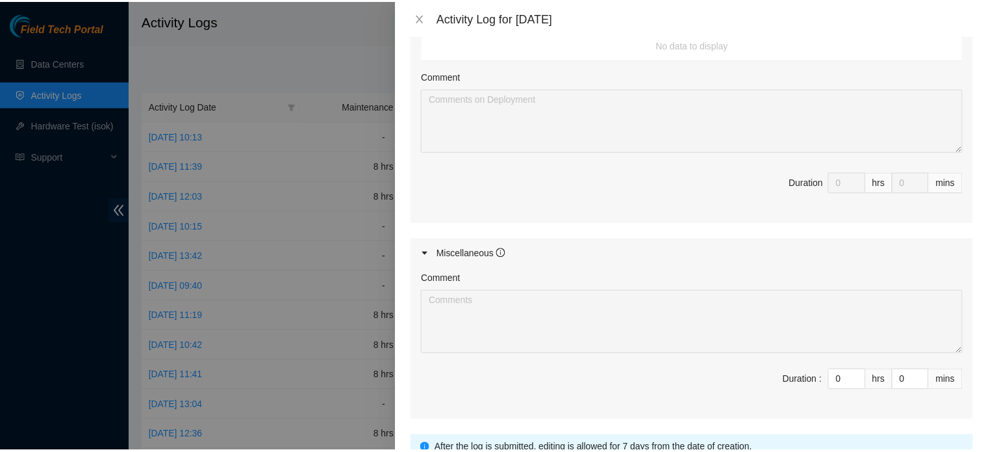
scroll to position [615, 0]
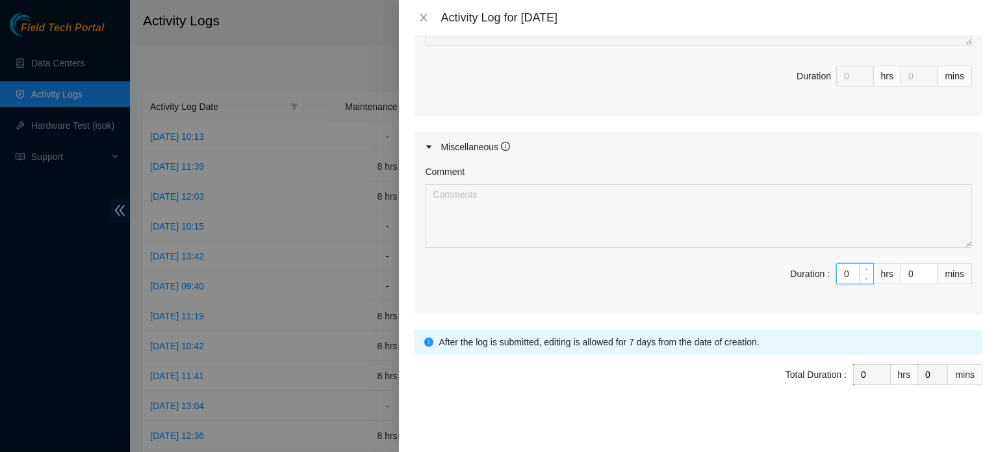
drag, startPoint x: 842, startPoint y: 267, endPoint x: 797, endPoint y: 266, distance: 44.8
click at [799, 268] on span "Duration : 0 hrs 0 mins" at bounding box center [698, 281] width 547 height 36
type input "8"
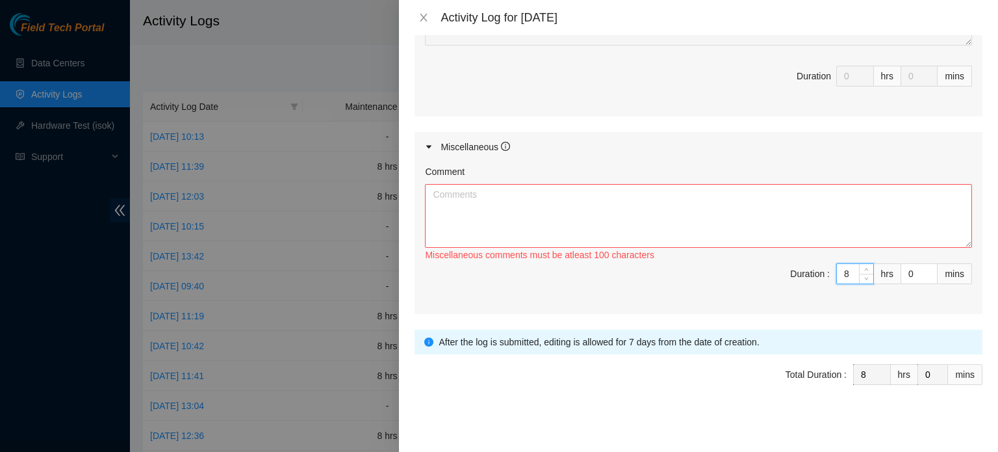
type input "8"
click at [638, 170] on div "Comment" at bounding box center [698, 173] width 547 height 19
click at [603, 205] on textarea "Comment" at bounding box center [698, 216] width 547 height 64
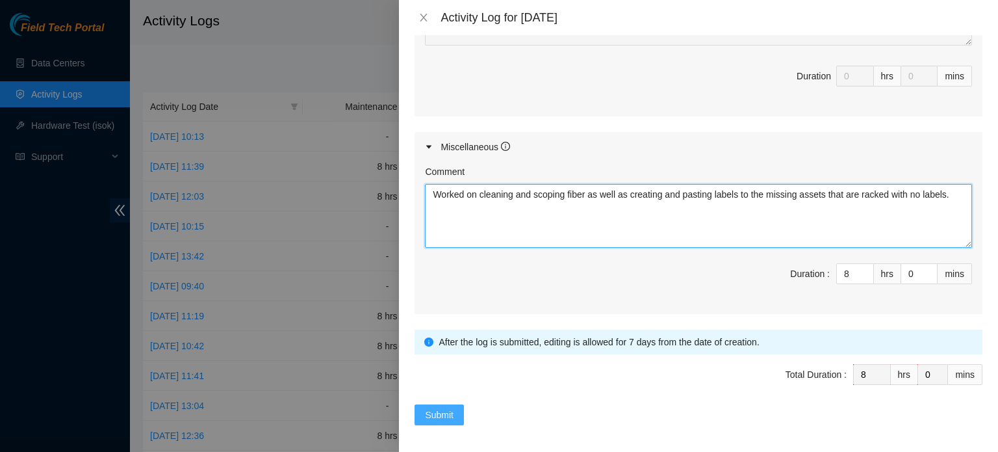
type textarea "Worked on cleaning and scoping fiber as well as creating and pasting labels to …"
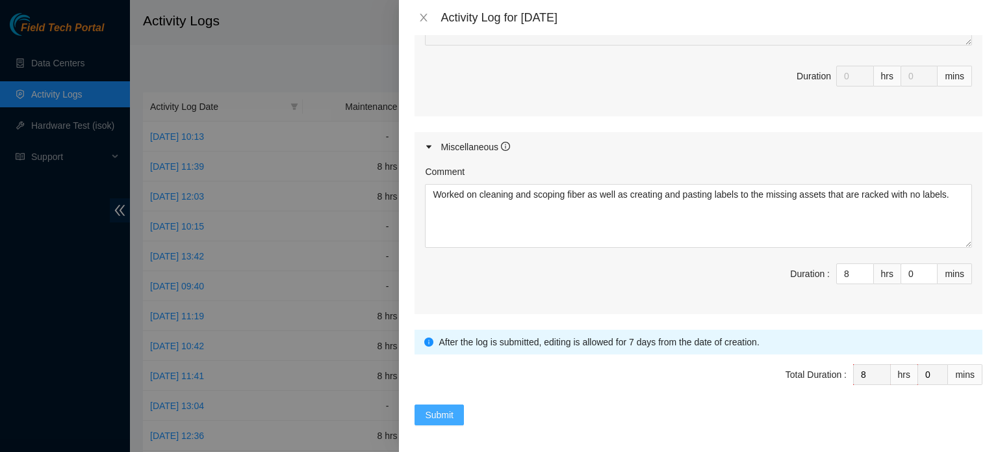
click at [445, 407] on span "Submit" at bounding box center [439, 414] width 29 height 14
